Goal: Transaction & Acquisition: Download file/media

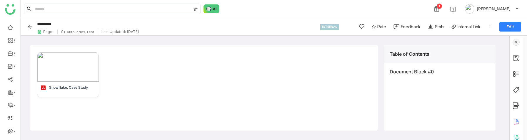
click at [29, 26] on icon "Back" at bounding box center [30, 27] width 4 height 4
click at [10, 53] on span at bounding box center [10, 53] width 3 height 0
click at [32, 85] on link "Library" at bounding box center [41, 87] width 38 height 4
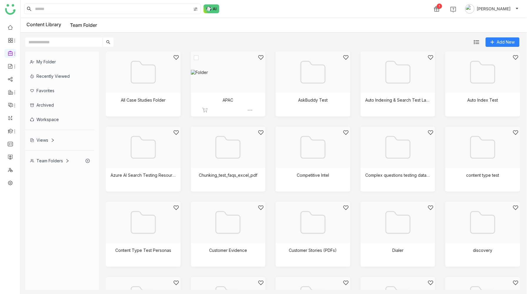
click at [238, 80] on div at bounding box center [226, 79] width 65 height 50
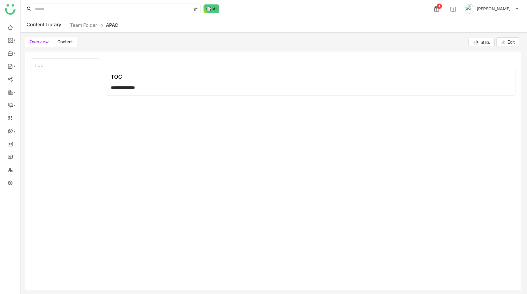
click at [63, 42] on span "Content" at bounding box center [64, 41] width 15 height 5
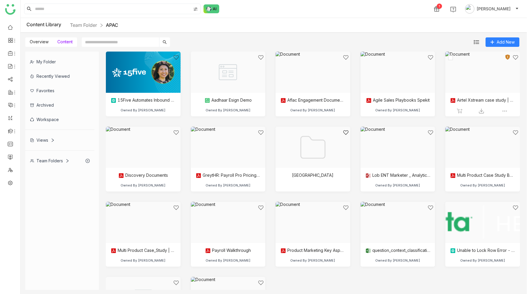
click at [466, 74] on div at bounding box center [481, 79] width 65 height 50
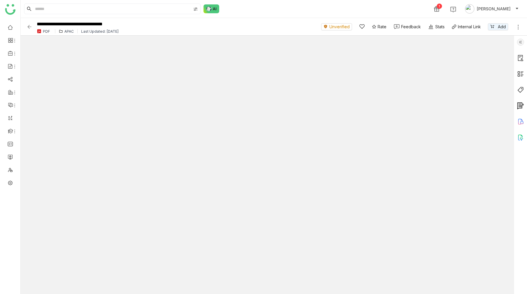
click at [30, 28] on img at bounding box center [29, 27] width 6 height 6
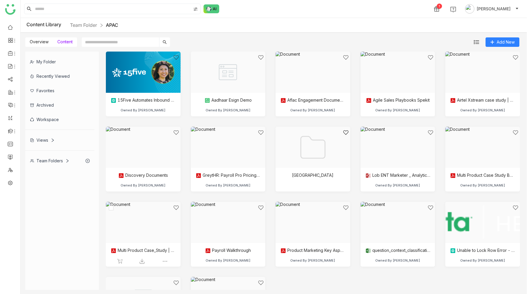
click at [145, 140] on div at bounding box center [141, 230] width 65 height 50
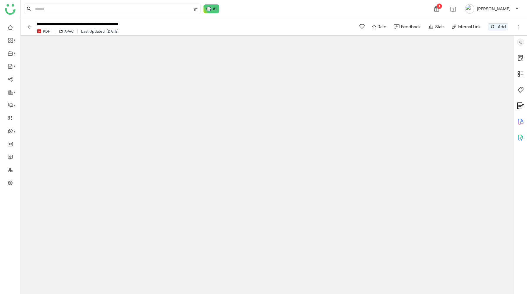
type input "*"
click at [29, 26] on img at bounding box center [29, 27] width 6 height 6
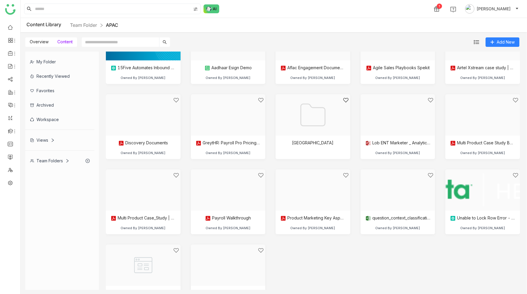
scroll to position [61, 0]
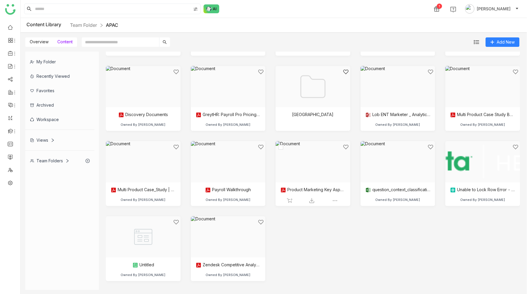
click at [314, 140] on div at bounding box center [311, 169] width 65 height 50
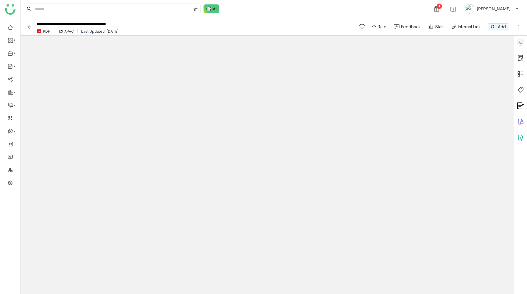
type input "*"
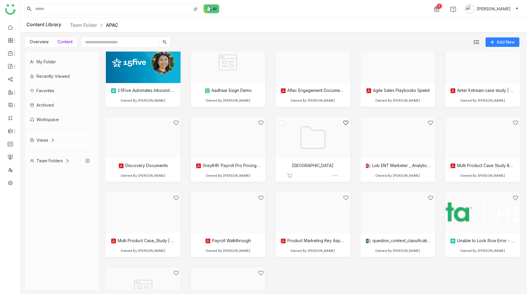
scroll to position [11, 0]
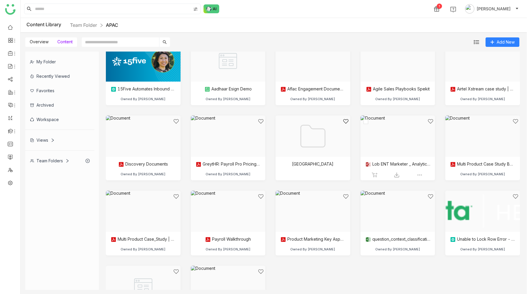
click at [394, 140] on div at bounding box center [396, 143] width 65 height 50
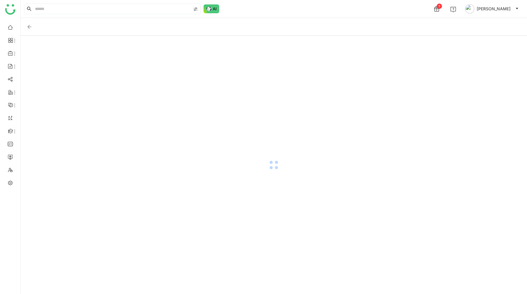
click at [394, 140] on div at bounding box center [274, 165] width 507 height 258
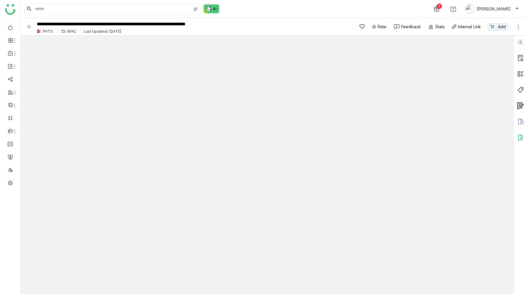
type input "*"
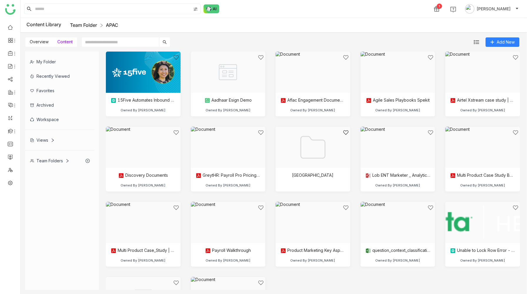
click at [81, 23] on link "Team Folder" at bounding box center [83, 25] width 27 height 6
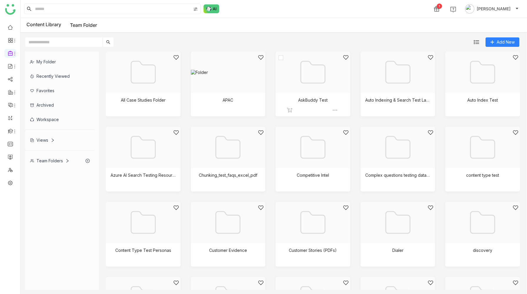
click at [317, 90] on div at bounding box center [311, 79] width 65 height 50
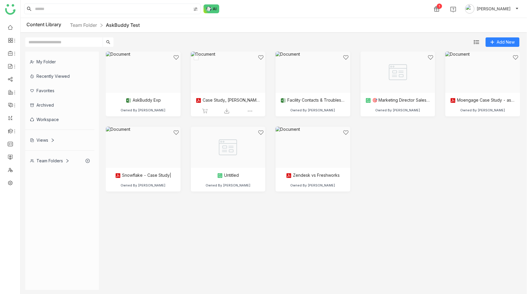
click at [225, 62] on div at bounding box center [226, 79] width 65 height 50
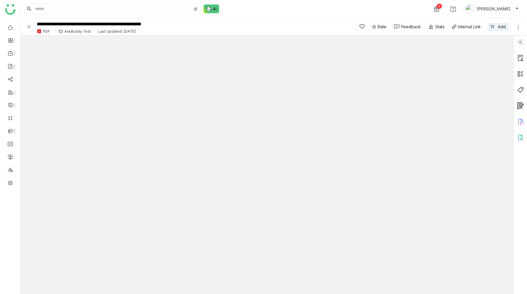
type input "*"
click at [29, 25] on img at bounding box center [29, 27] width 6 height 6
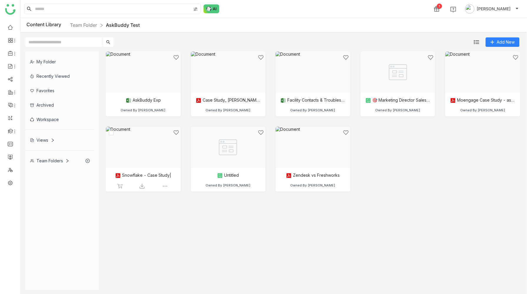
click at [138, 140] on div at bounding box center [141, 155] width 65 height 50
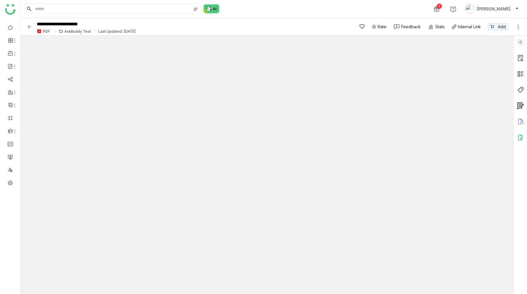
type input "*"
click at [519, 26] on icon at bounding box center [519, 27] width 6 height 6
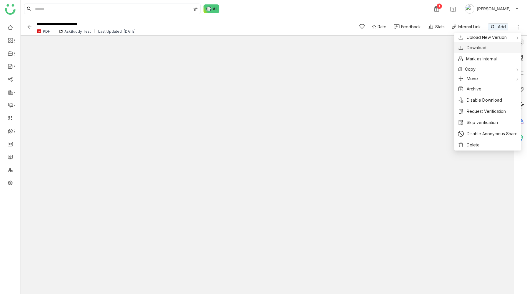
click at [487, 47] on button "Download" at bounding box center [488, 47] width 60 height 6
